Goal: Task Accomplishment & Management: Manage account settings

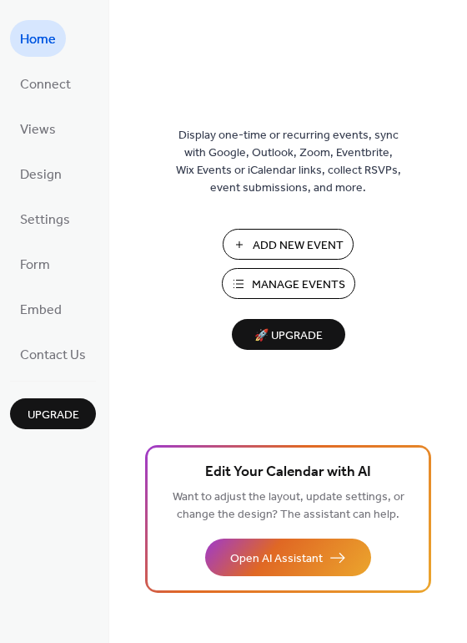
click at [305, 279] on span "Manage Events" at bounding box center [298, 285] width 93 height 18
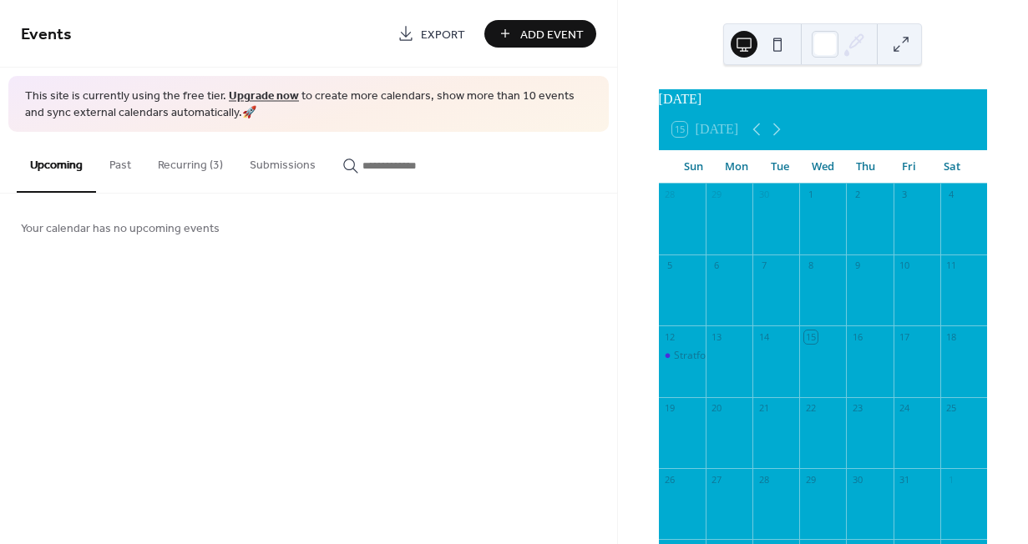
click at [189, 169] on button "Recurring (3)" at bounding box center [190, 161] width 92 height 59
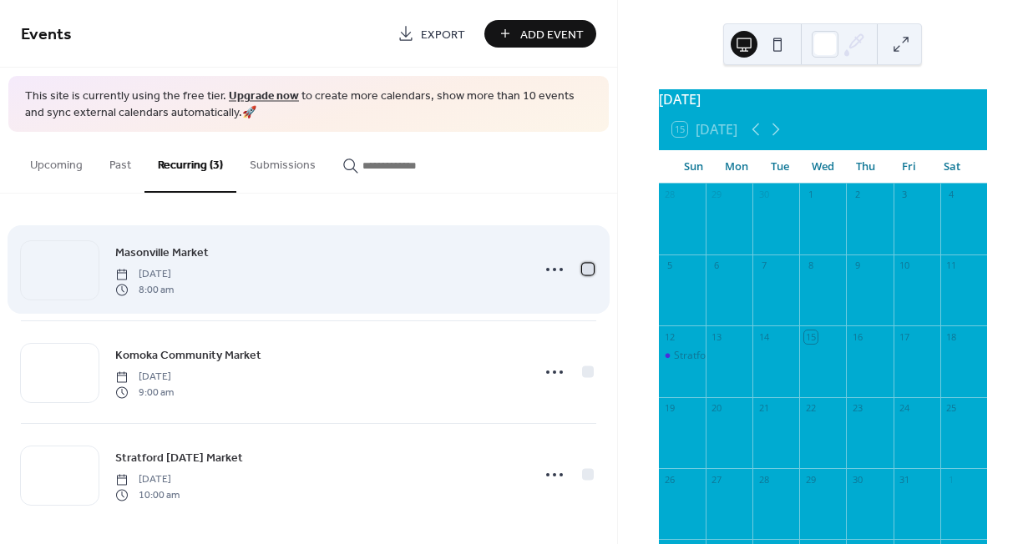
click at [582, 265] on div at bounding box center [588, 270] width 12 height 12
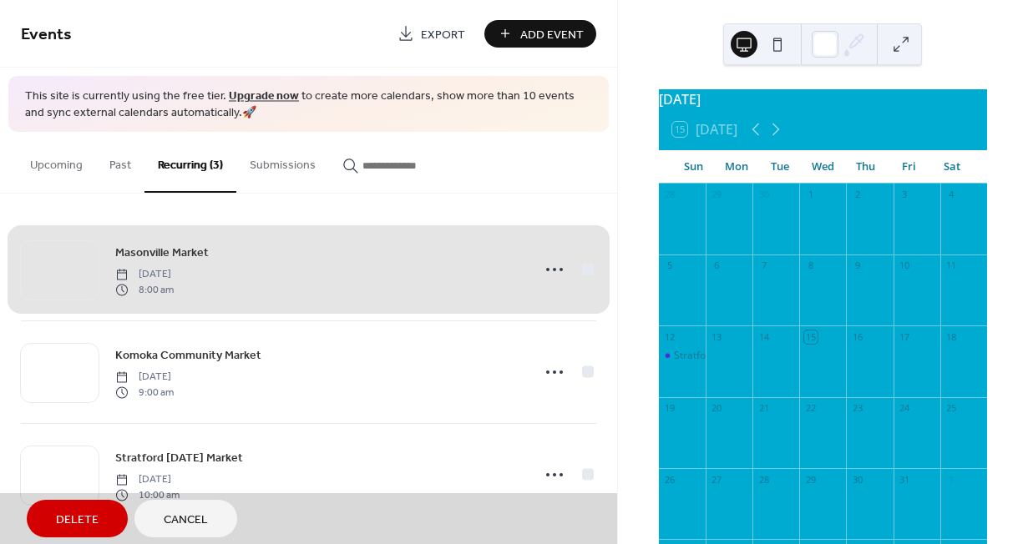
click at [76, 512] on span "Delete" at bounding box center [77, 521] width 43 height 18
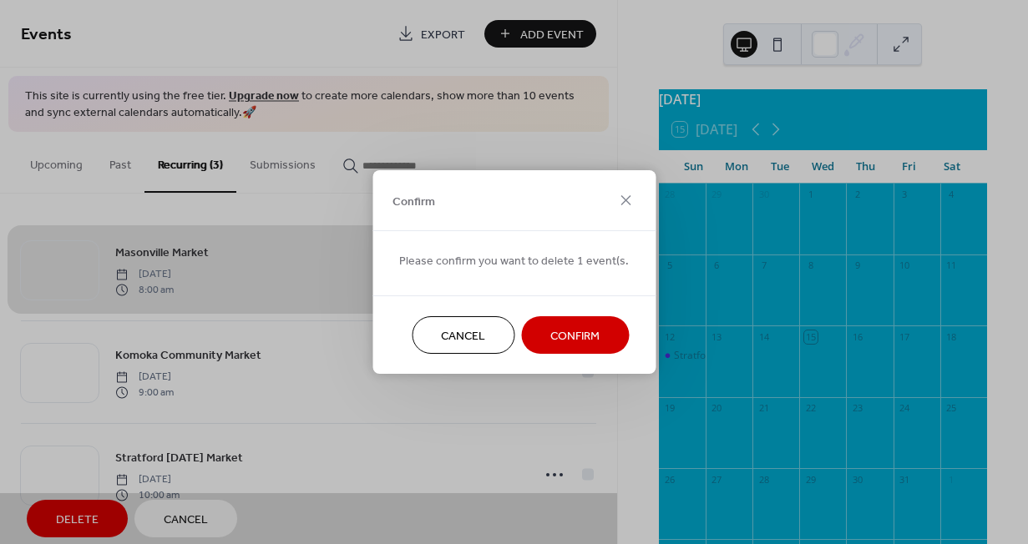
click at [565, 340] on span "Confirm" at bounding box center [574, 337] width 49 height 18
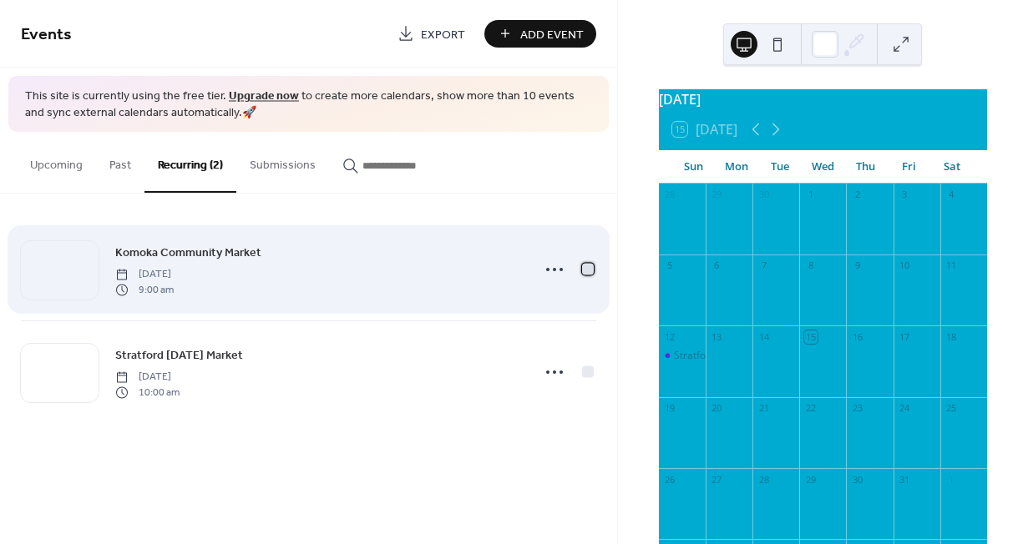
click at [589, 269] on div at bounding box center [588, 270] width 12 height 12
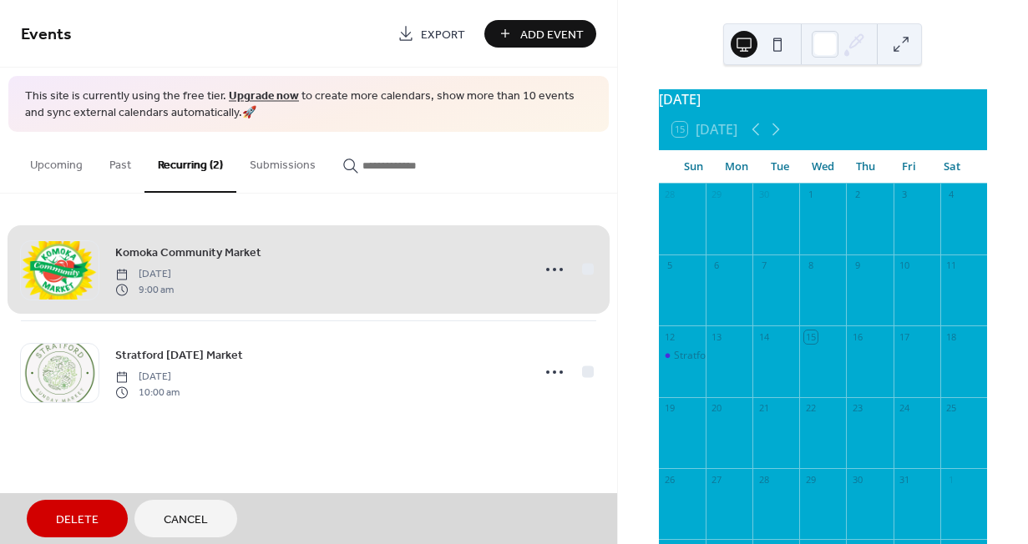
click at [89, 508] on button "Delete" at bounding box center [77, 519] width 101 height 38
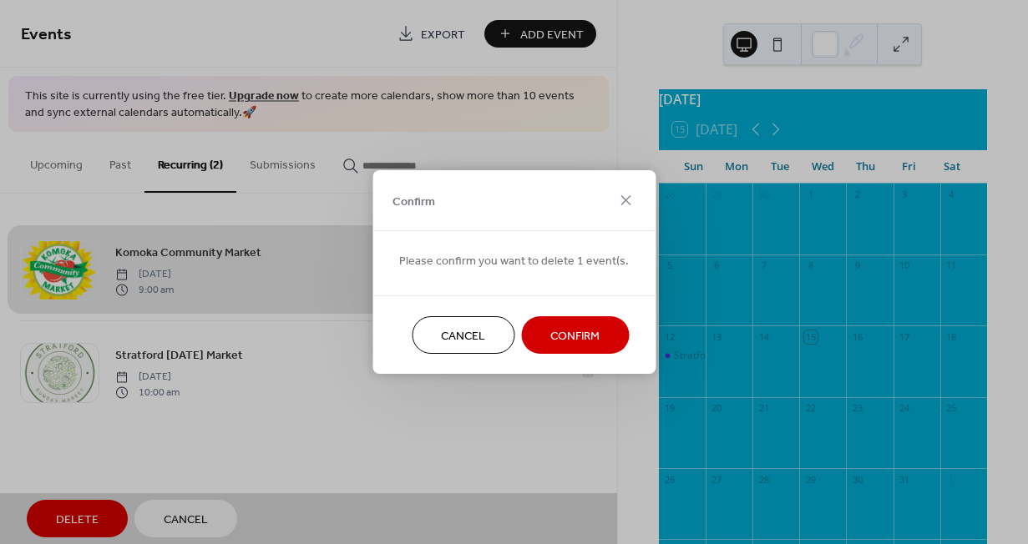
click at [558, 336] on span "Confirm" at bounding box center [574, 337] width 49 height 18
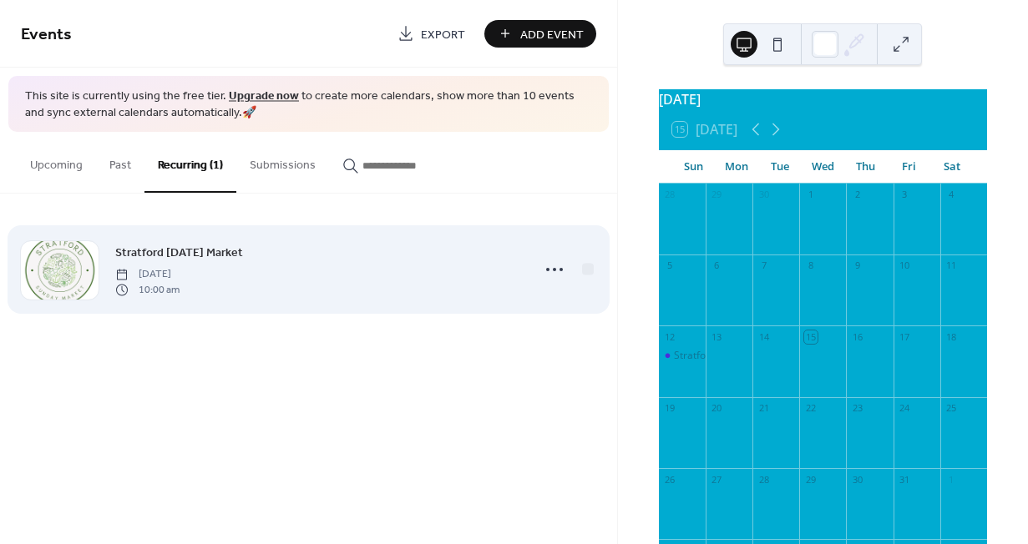
click at [179, 280] on span "Sunday, October 12, 2025" at bounding box center [147, 274] width 64 height 15
click at [555, 271] on icon at bounding box center [554, 269] width 27 height 27
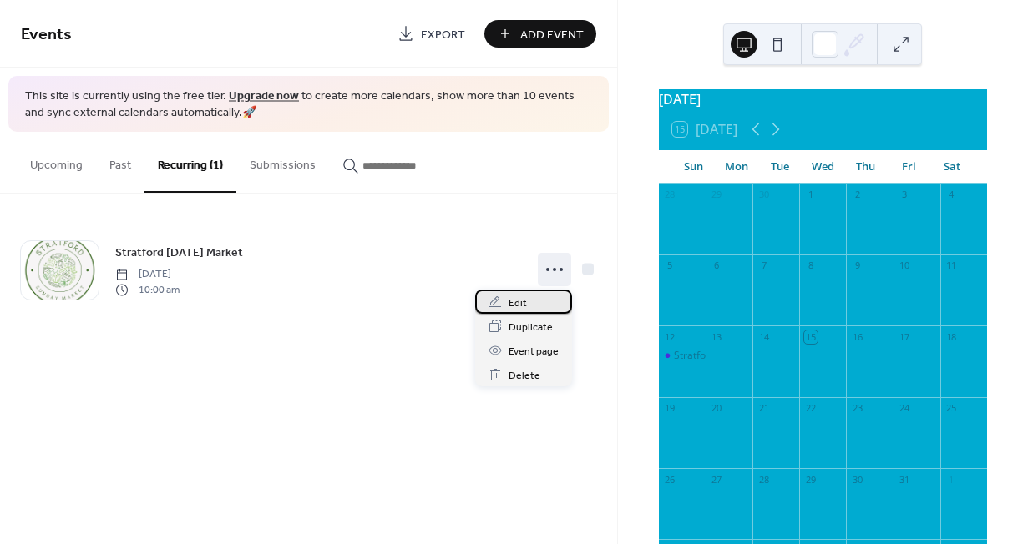
click at [528, 306] on div "Edit" at bounding box center [523, 302] width 97 height 24
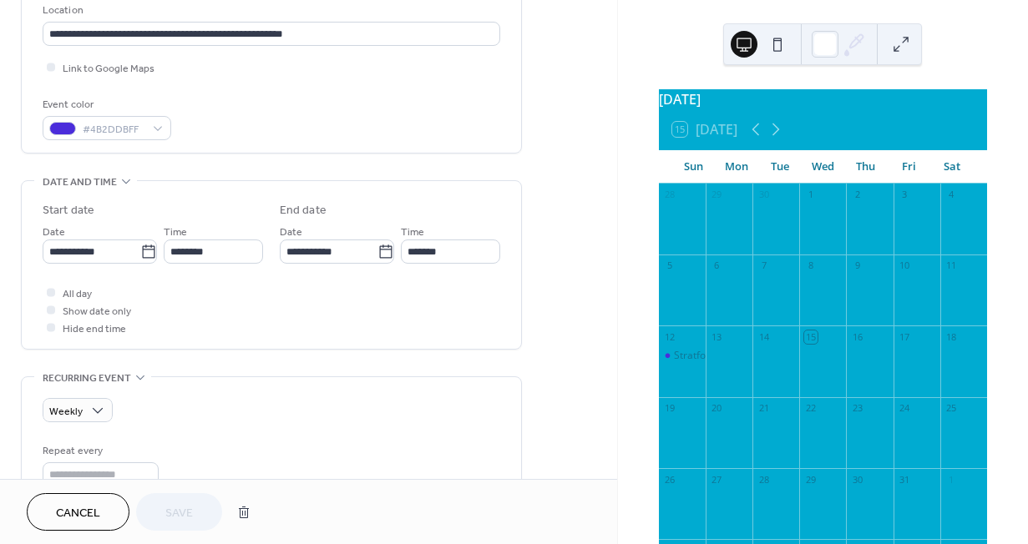
scroll to position [366, 0]
click at [145, 250] on icon at bounding box center [148, 249] width 17 height 17
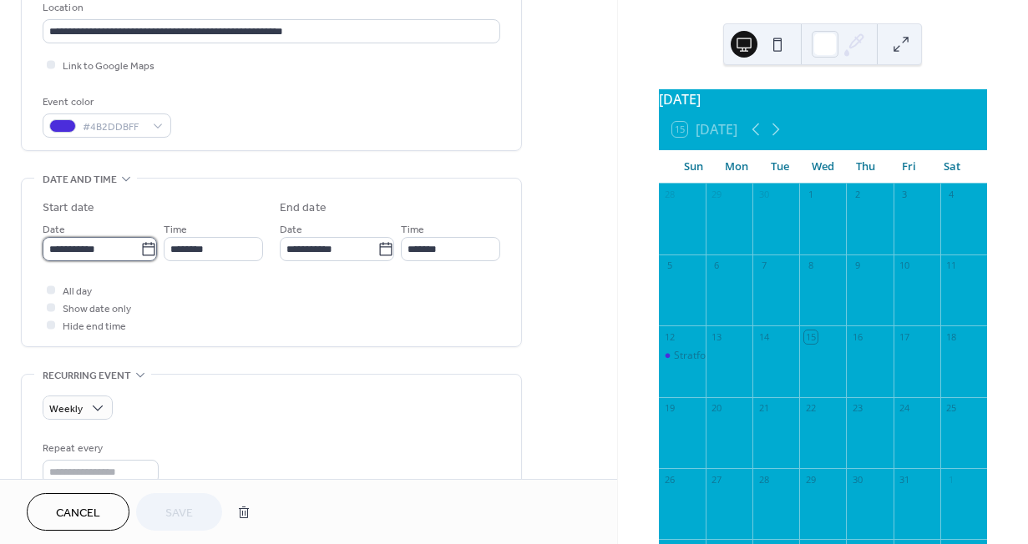
click at [140, 250] on input "**********" at bounding box center [92, 249] width 98 height 24
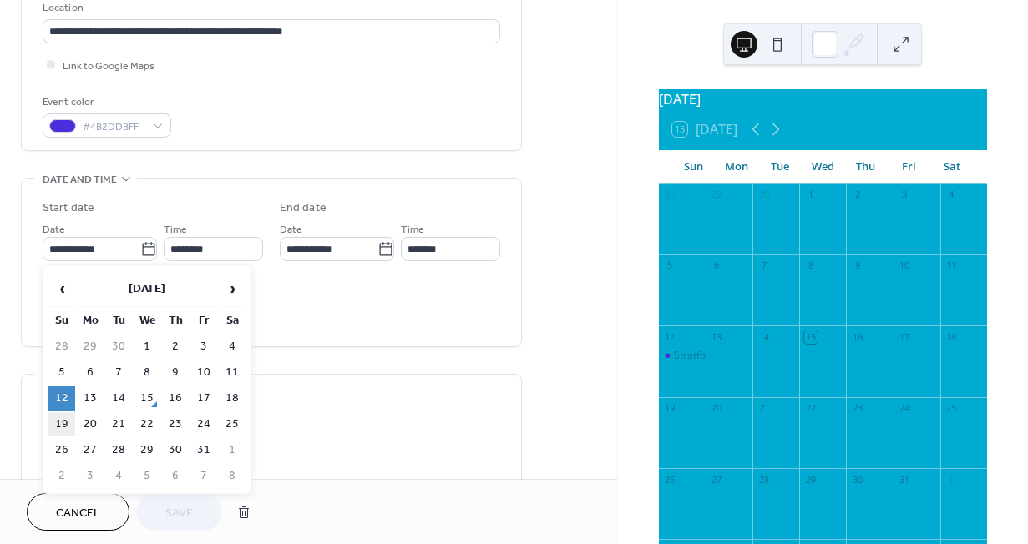
click at [64, 422] on td "19" at bounding box center [61, 424] width 27 height 24
type input "**********"
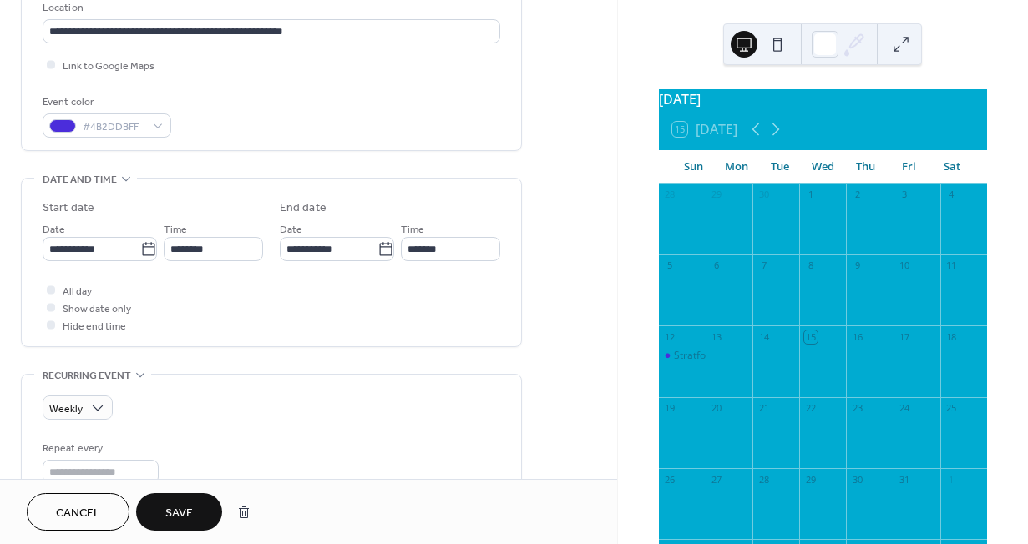
click at [185, 520] on span "Save" at bounding box center [179, 514] width 28 height 18
